Goal: Task Accomplishment & Management: Manage account settings

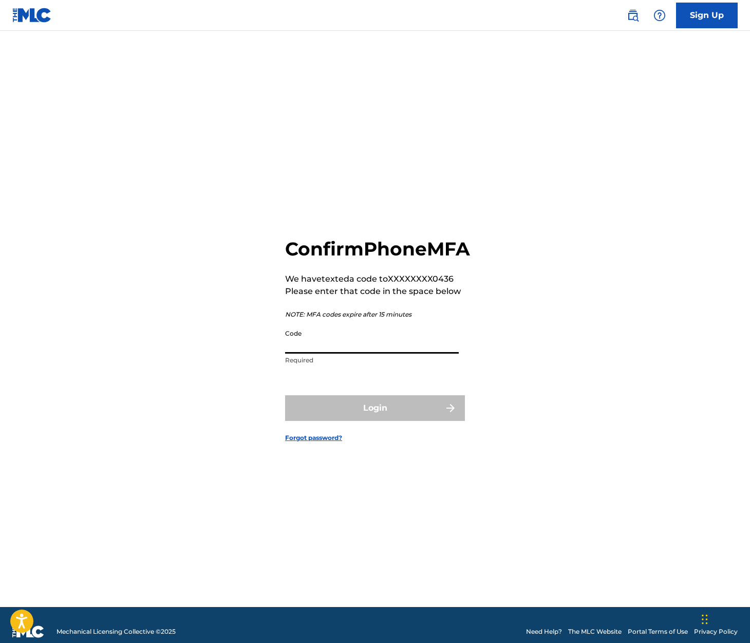
click at [315, 354] on input "Code" at bounding box center [372, 338] width 174 height 29
type input "326171"
click at [375, 419] on button "Login" at bounding box center [375, 408] width 180 height 26
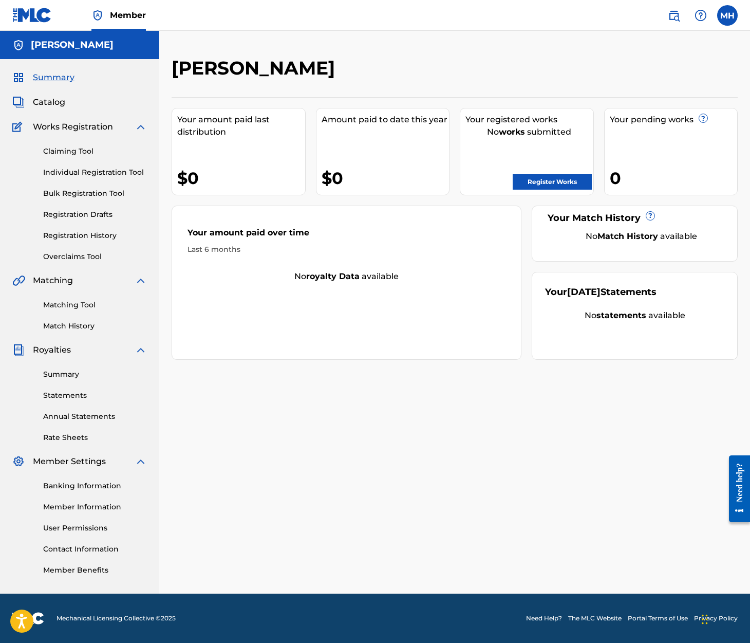
click at [726, 15] on label at bounding box center [728, 15] width 21 height 21
click at [728, 15] on input "MH [PERSON_NAME] [PERSON_NAME][EMAIL_ADDRESS][DOMAIN_NAME] Notification Prefere…" at bounding box center [728, 15] width 0 height 0
click at [645, 111] on link "Notification Preferences" at bounding box center [654, 110] width 76 height 9
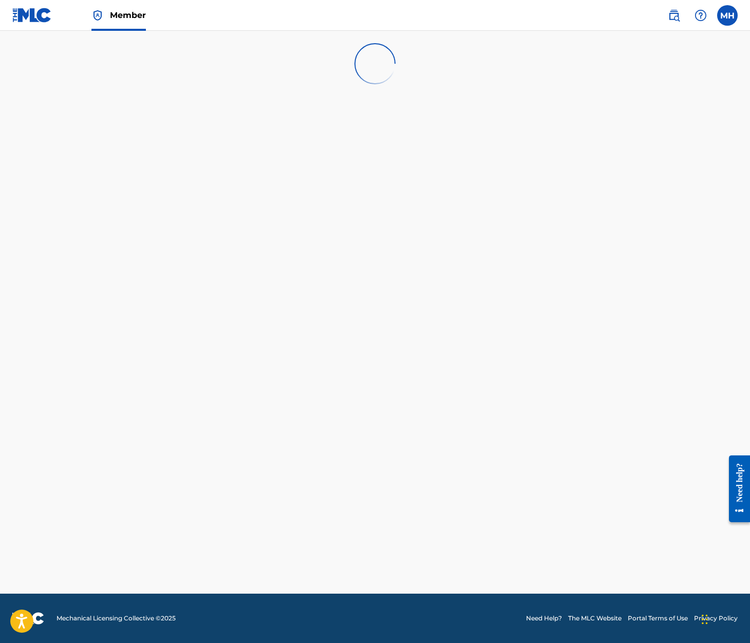
click at [32, 14] on img at bounding box center [32, 15] width 40 height 15
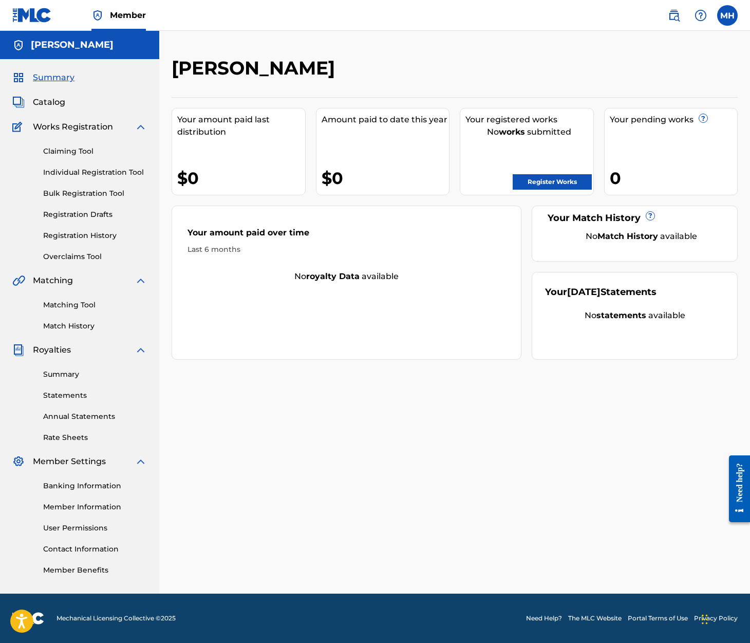
click at [99, 508] on link "Member Information" at bounding box center [95, 507] width 104 height 11
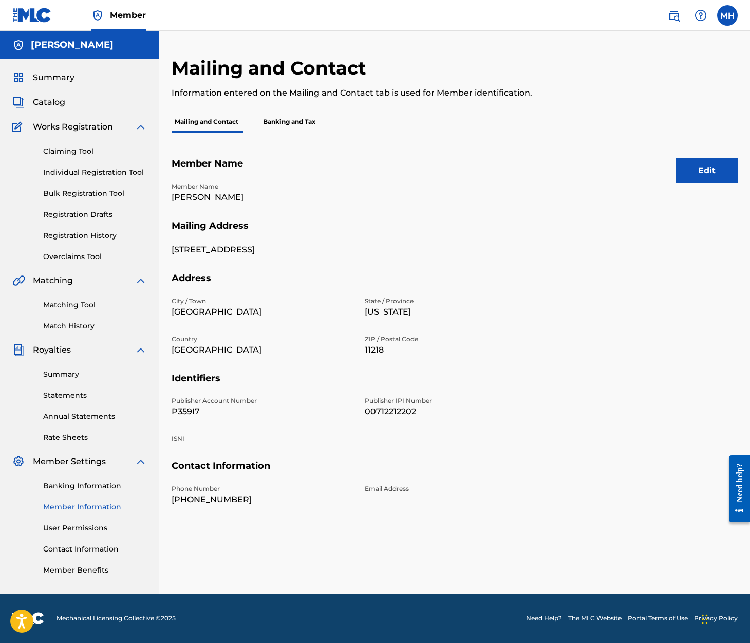
click at [715, 176] on button "Edit" at bounding box center [707, 171] width 62 height 26
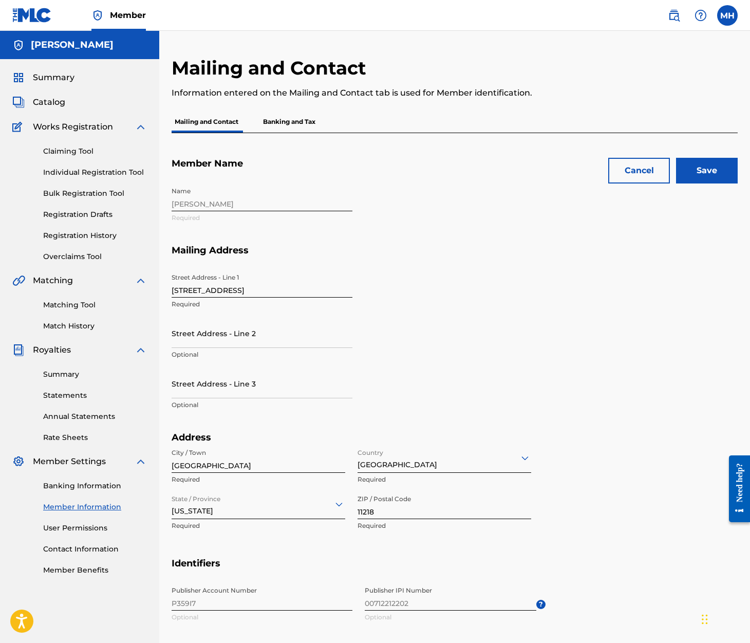
type input "[EMAIL_ADDRESS][DOMAIN_NAME]"
click at [710, 170] on input "Save" at bounding box center [707, 171] width 62 height 26
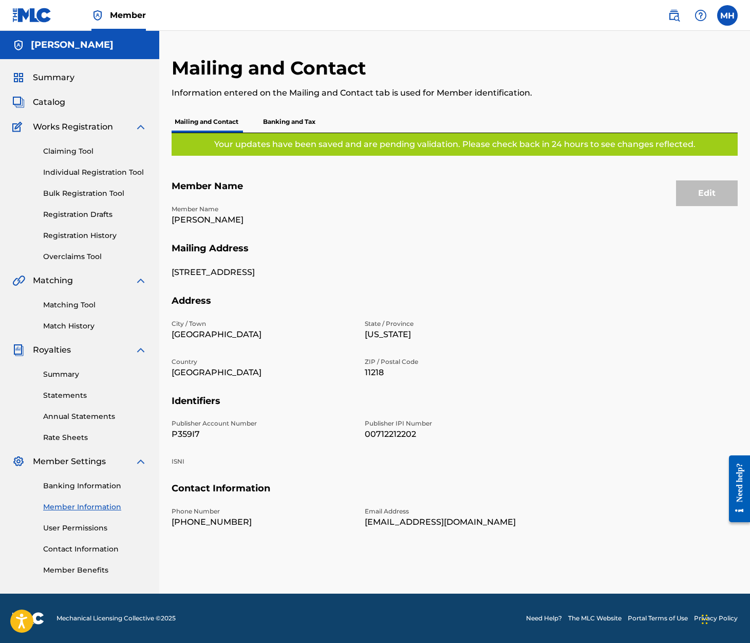
click at [278, 124] on p "Banking and Tax" at bounding box center [289, 122] width 59 height 22
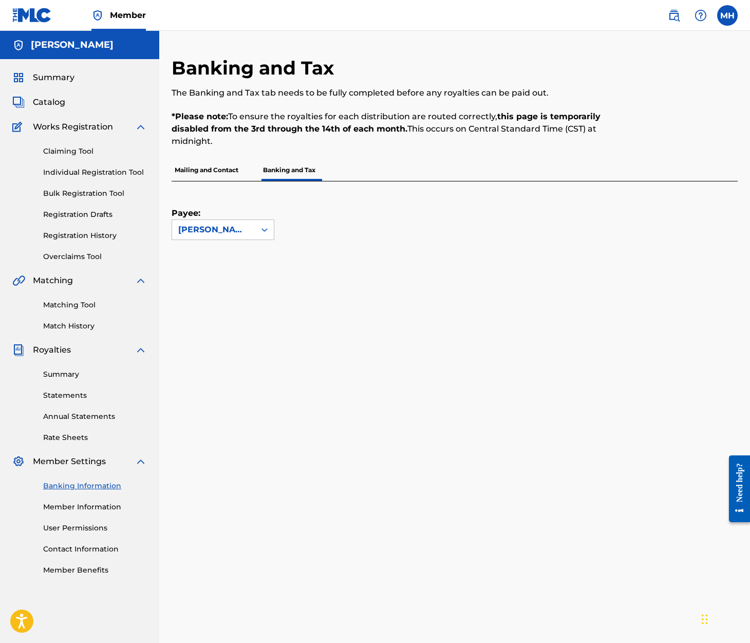
click at [211, 176] on p "Mailing and Contact" at bounding box center [207, 170] width 70 height 22
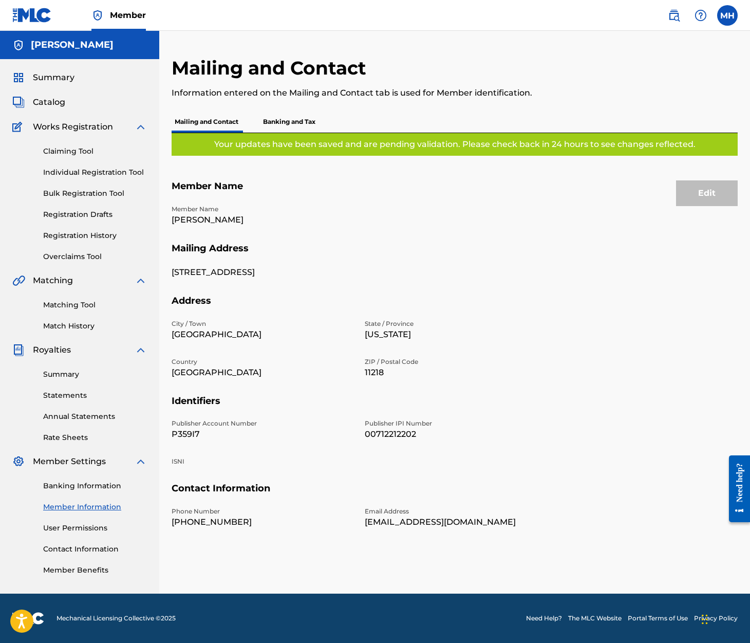
click at [98, 547] on link "Contact Information" at bounding box center [95, 549] width 104 height 11
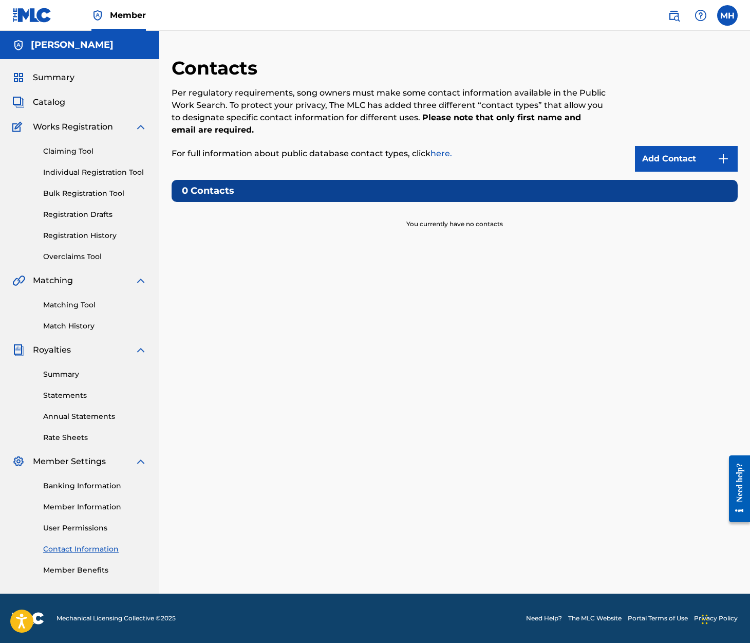
click at [77, 530] on link "User Permissions" at bounding box center [95, 528] width 104 height 11
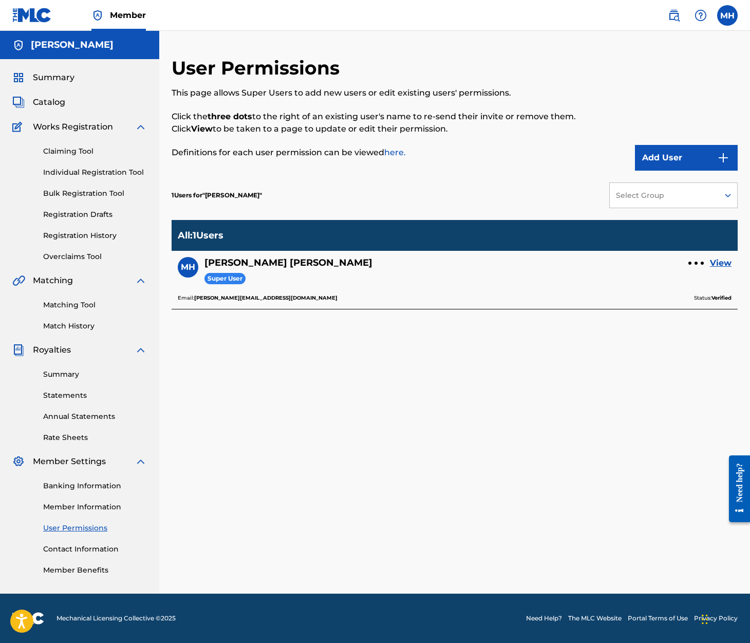
click at [721, 264] on link "View" at bounding box center [721, 263] width 22 height 12
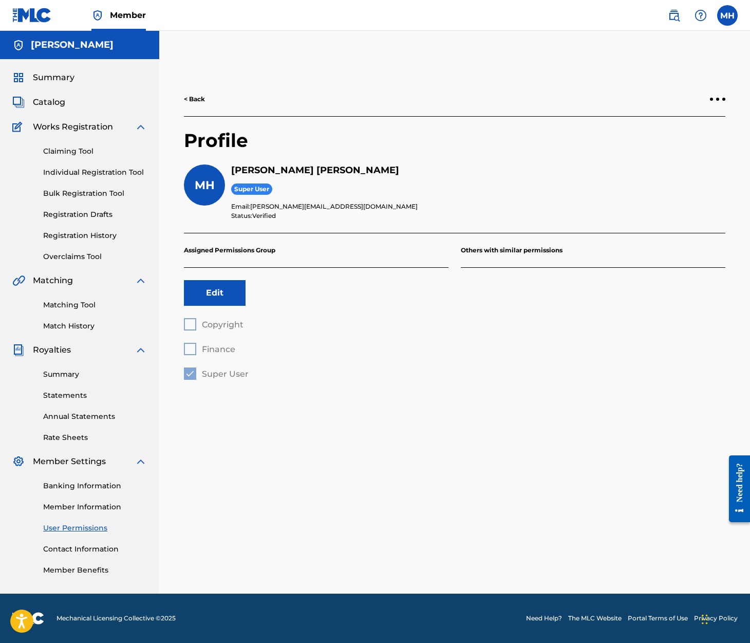
click at [719, 102] on div at bounding box center [717, 99] width 15 height 6
click at [86, 485] on link "Banking Information" at bounding box center [95, 486] width 104 height 11
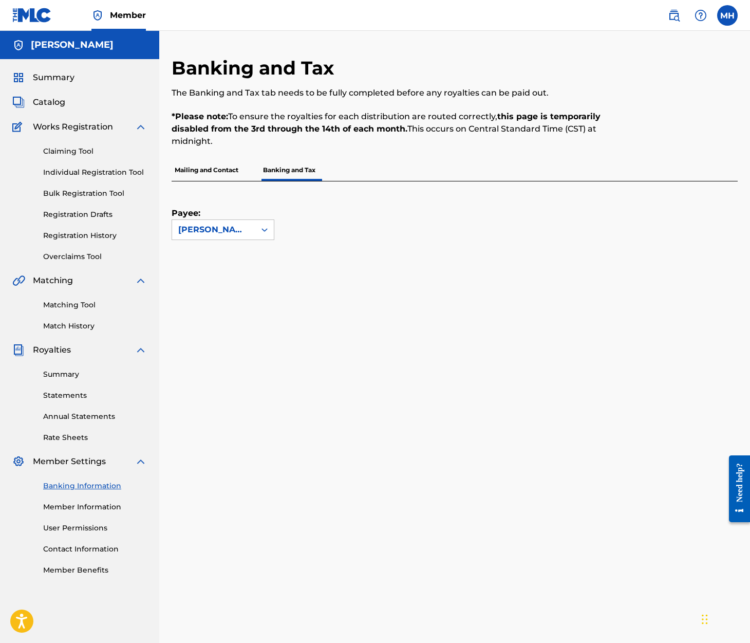
click at [77, 99] on div "Catalog" at bounding box center [79, 102] width 135 height 12
click at [52, 100] on span "Catalog" at bounding box center [49, 102] width 32 height 12
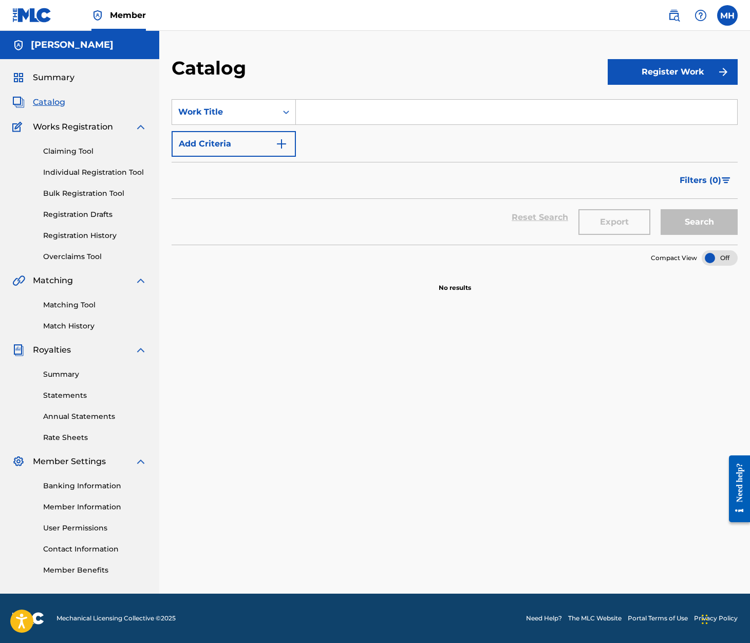
click at [74, 155] on link "Claiming Tool" at bounding box center [95, 151] width 104 height 11
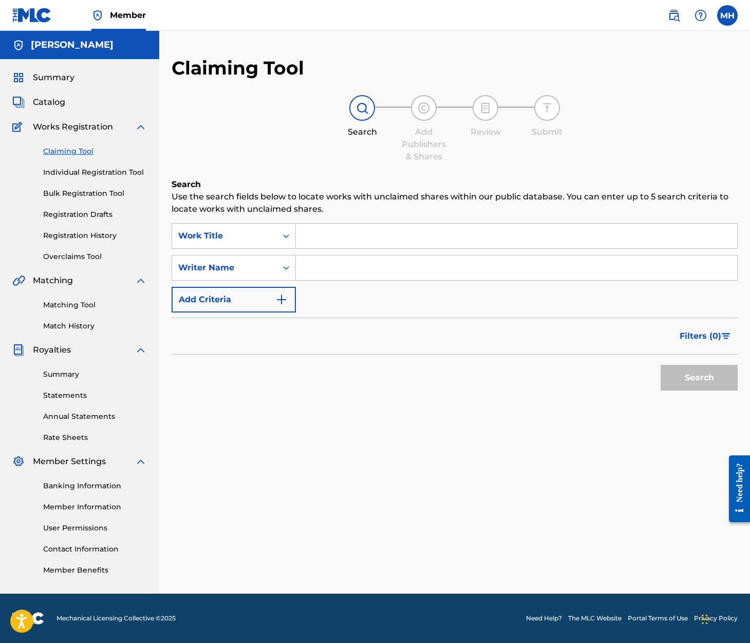
click at [87, 179] on div "Claiming Tool Individual Registration Tool Bulk Registration Tool Registration …" at bounding box center [79, 197] width 135 height 129
click at [89, 174] on link "Individual Registration Tool" at bounding box center [95, 172] width 104 height 11
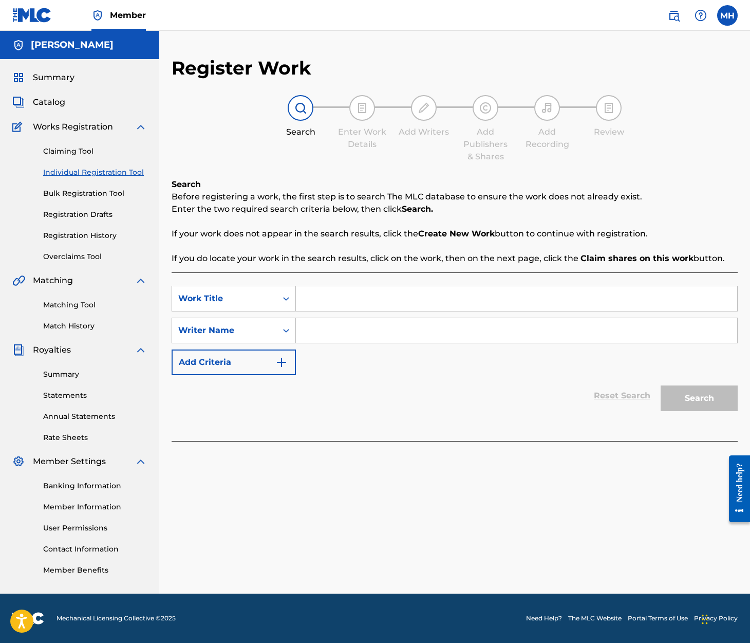
click at [96, 190] on link "Bulk Registration Tool" at bounding box center [95, 193] width 104 height 11
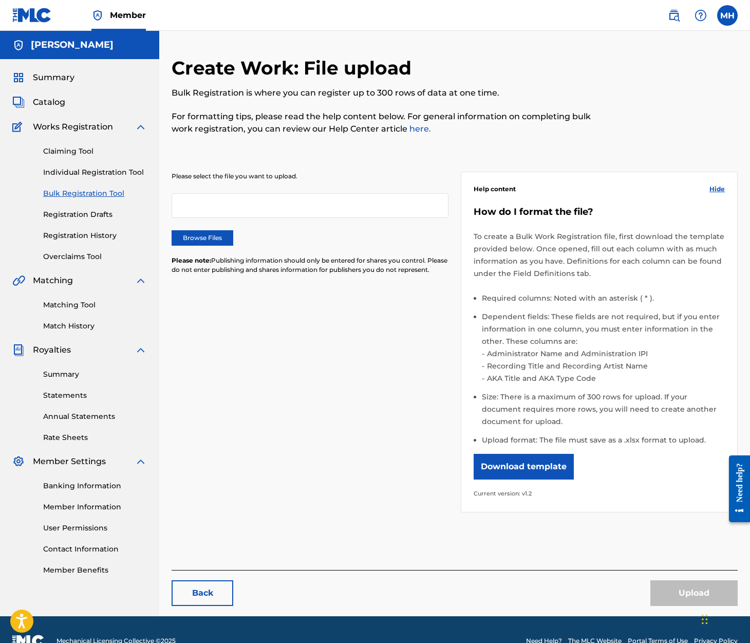
click at [73, 216] on link "Registration Drafts" at bounding box center [95, 214] width 104 height 11
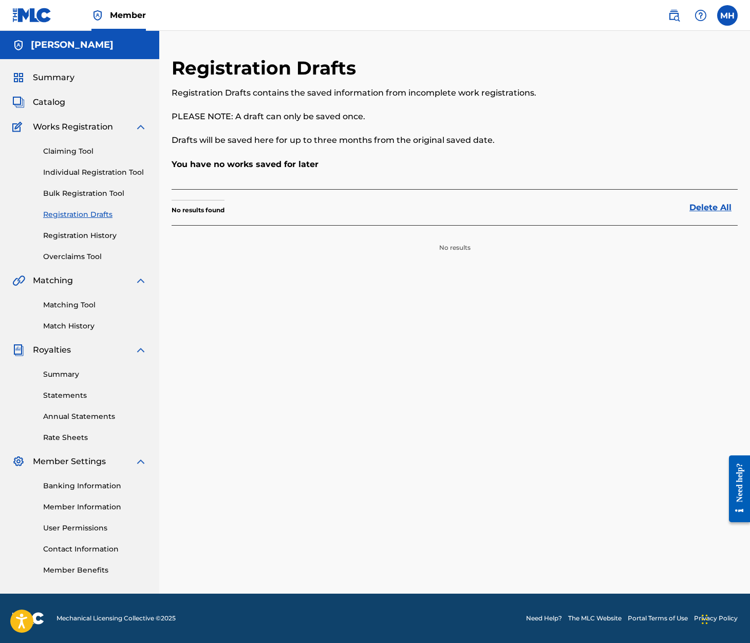
click at [128, 14] on span "Member" at bounding box center [128, 15] width 36 height 12
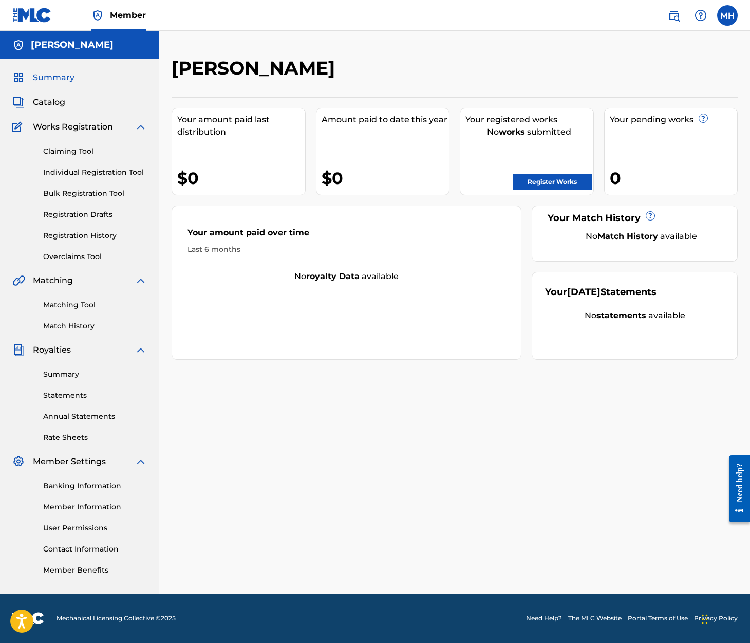
click at [108, 507] on link "Member Information" at bounding box center [95, 507] width 104 height 11
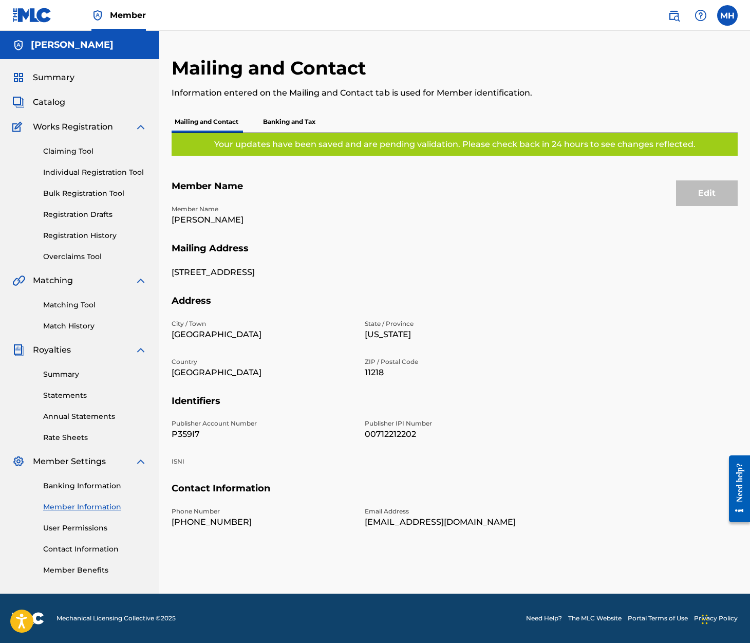
click at [82, 530] on link "User Permissions" at bounding box center [95, 528] width 104 height 11
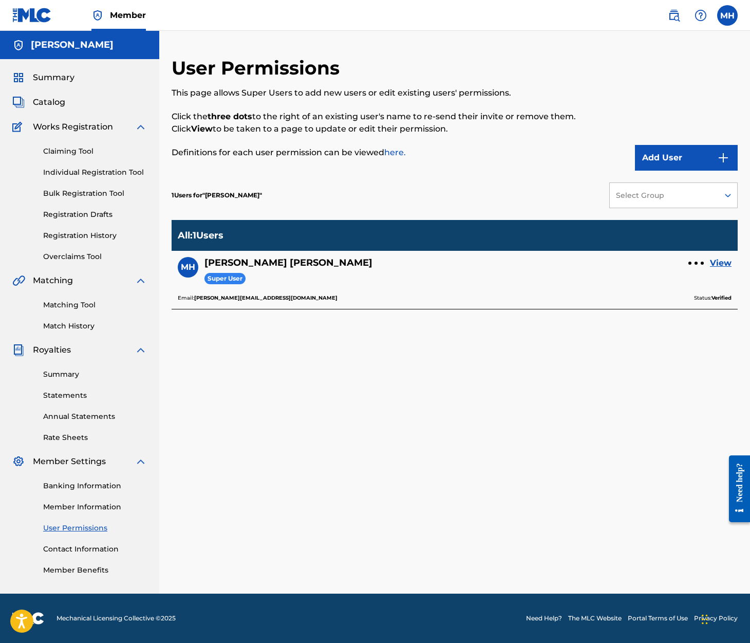
click at [724, 261] on link "View" at bounding box center [721, 263] width 22 height 12
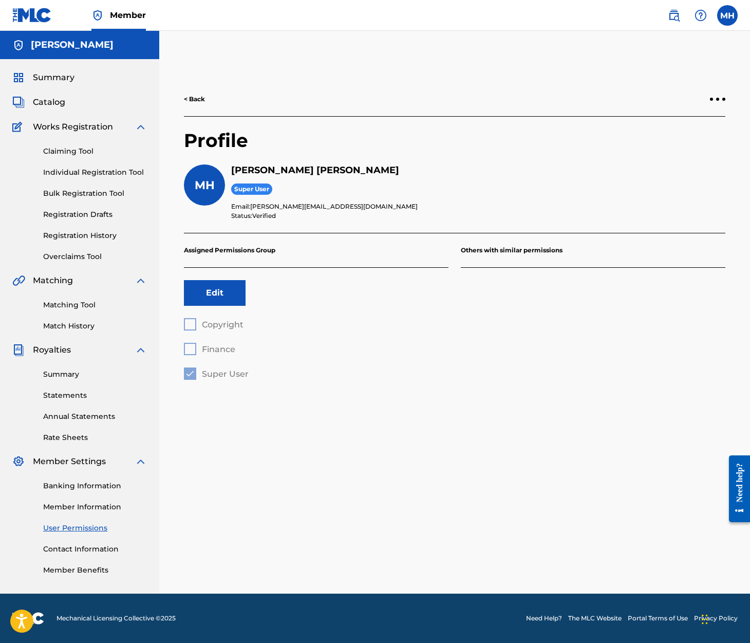
click at [221, 298] on button "Edit" at bounding box center [215, 293] width 62 height 26
click at [278, 208] on span "[PERSON_NAME][EMAIL_ADDRESS][DOMAIN_NAME]" at bounding box center [334, 207] width 168 height 8
click at [279, 207] on span "[PERSON_NAME][EMAIL_ADDRESS][DOMAIN_NAME]" at bounding box center [334, 207] width 168 height 8
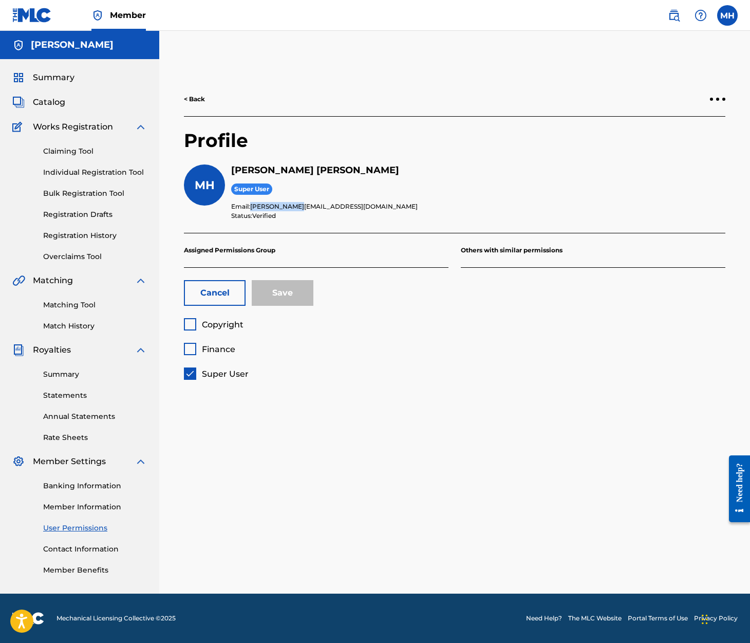
click at [279, 207] on span "[PERSON_NAME][EMAIL_ADDRESS][DOMAIN_NAME]" at bounding box center [334, 207] width 168 height 8
click at [417, 405] on div "< Back Profile MH [PERSON_NAME] Super User Email: [PERSON_NAME][EMAIL_ADDRESS][…" at bounding box center [454, 325] width 591 height 537
click at [206, 292] on button "Cancel" at bounding box center [215, 293] width 62 height 26
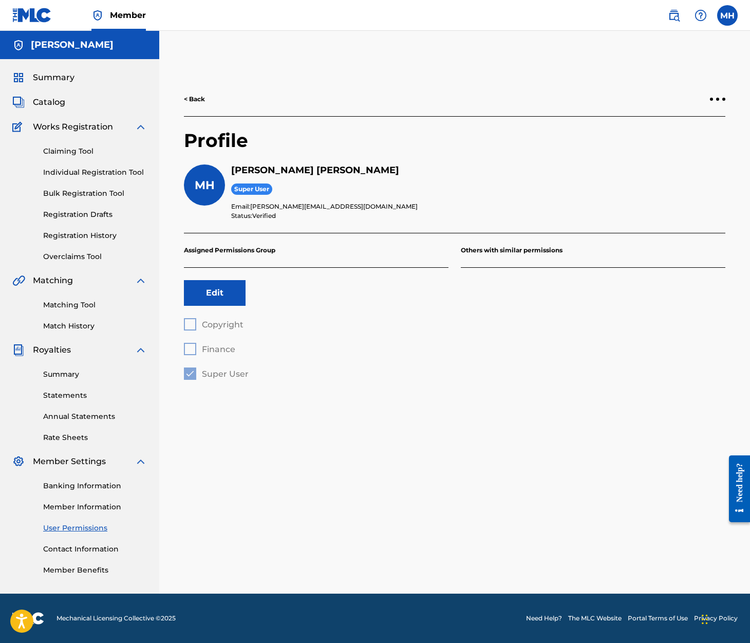
click at [725, 96] on div "< Back" at bounding box center [455, 99] width 542 height 34
click at [735, 12] on label at bounding box center [728, 15] width 21 height 21
click at [728, 15] on input "MH [PERSON_NAME] [PERSON_NAME][EMAIL_ADDRESS][DOMAIN_NAME] Notification Prefere…" at bounding box center [728, 15] width 0 height 0
click at [703, 13] on img at bounding box center [701, 15] width 12 height 12
click at [680, 17] on img at bounding box center [674, 15] width 12 height 12
